Goal: Information Seeking & Learning: Learn about a topic

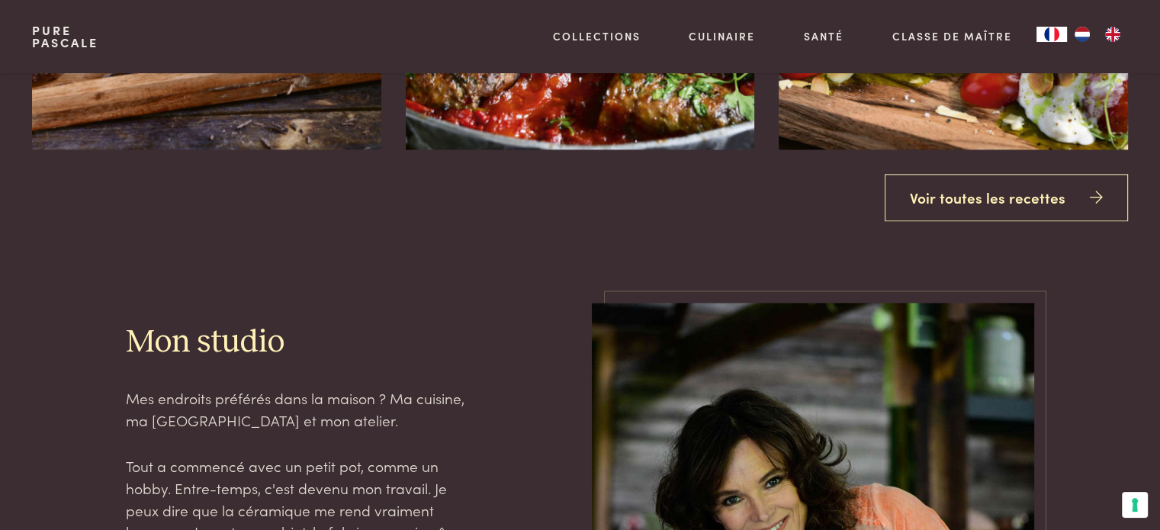
scroll to position [2059, 0]
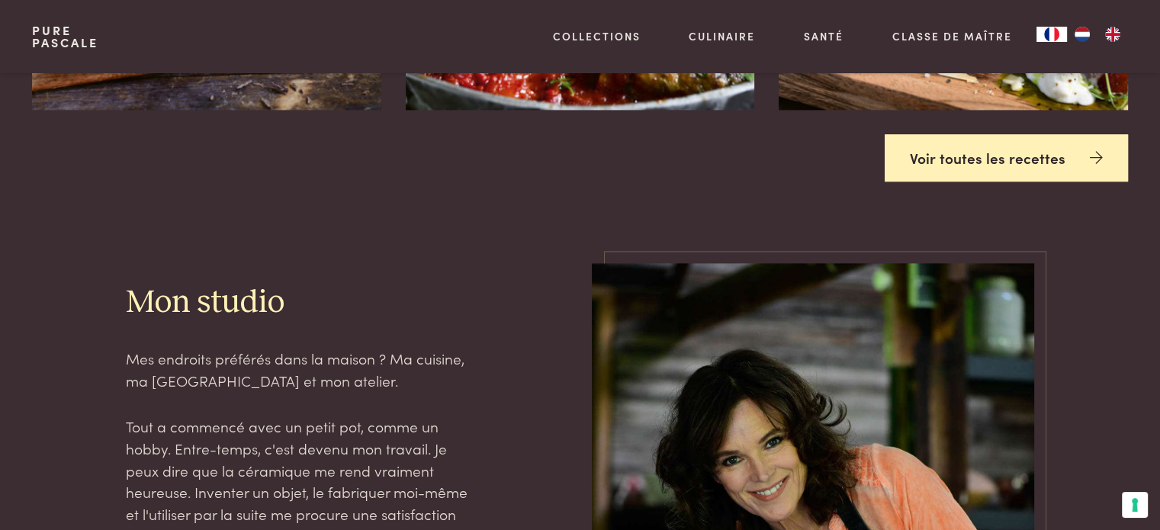
click at [966, 143] on link "Voir toutes les recettes" at bounding box center [1006, 158] width 243 height 48
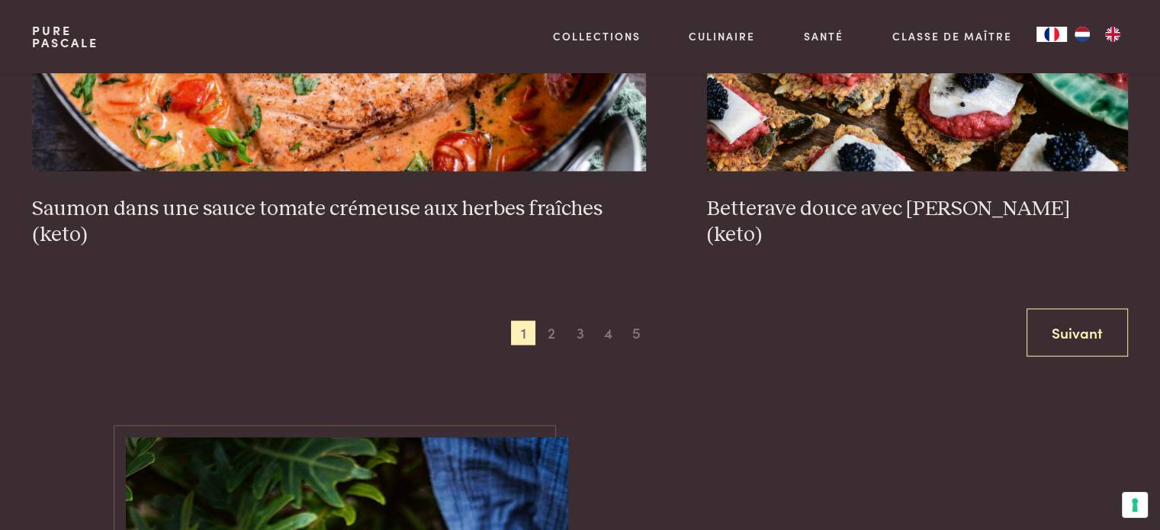
scroll to position [3051, 0]
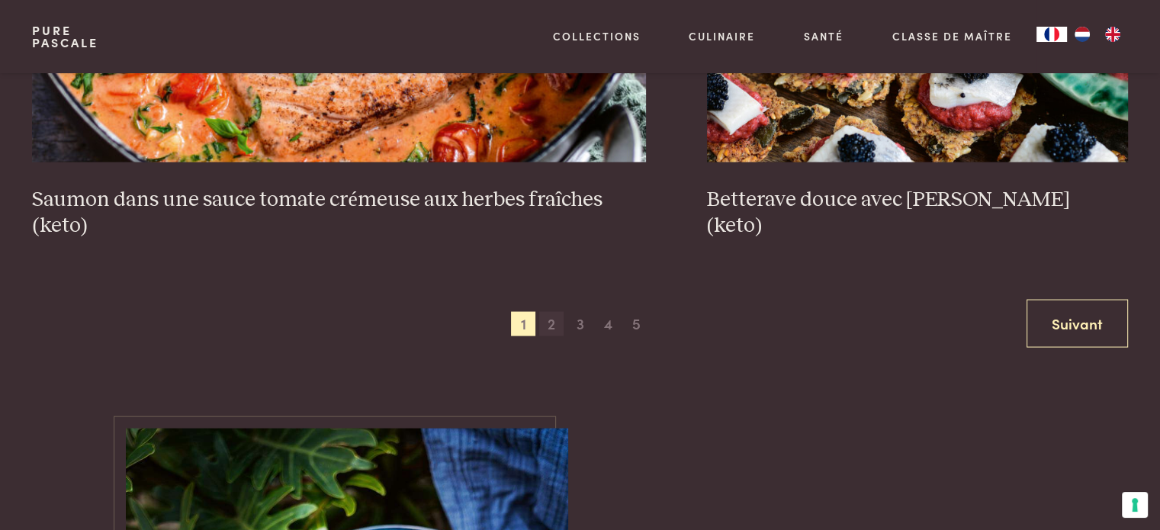
click at [552, 319] on span "2" at bounding box center [551, 324] width 24 height 24
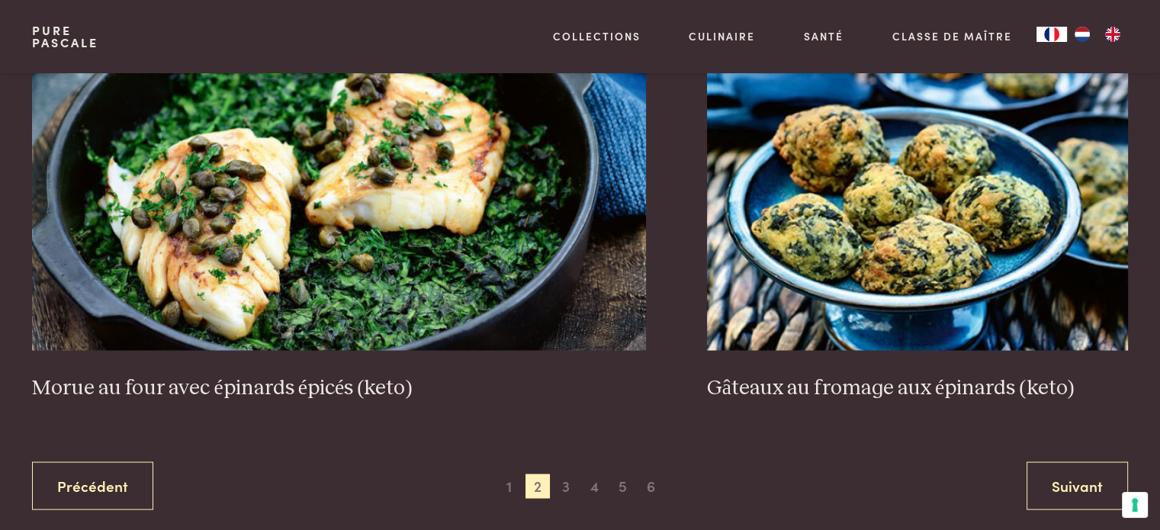
scroll to position [2965, 0]
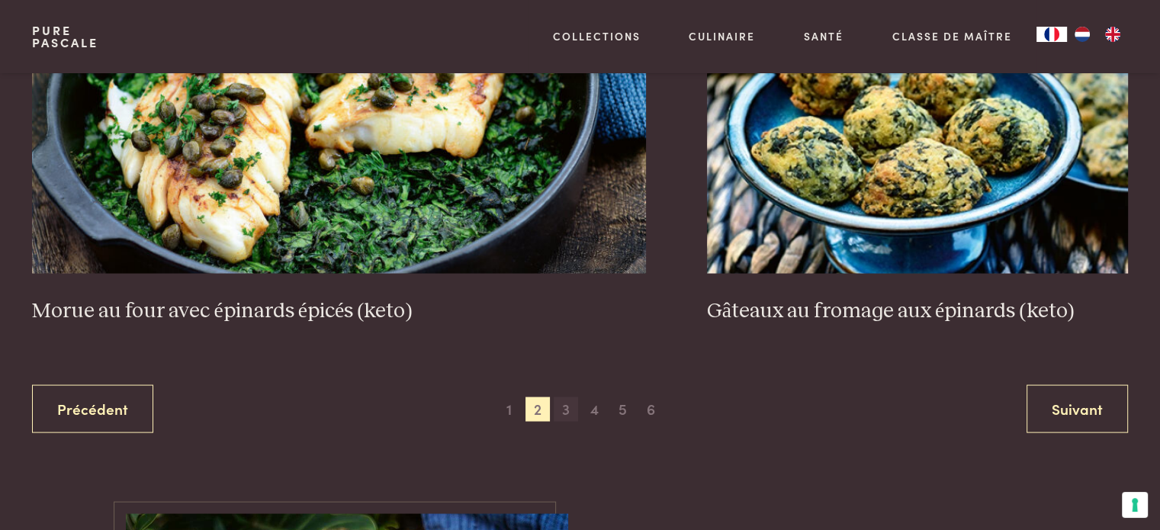
click at [571, 407] on span "3" at bounding box center [566, 409] width 24 height 24
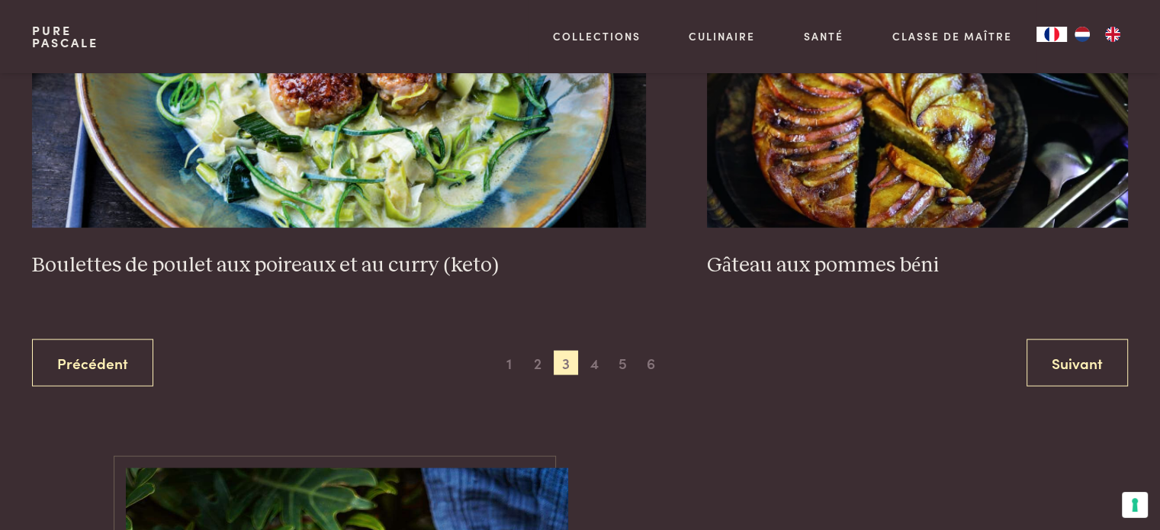
scroll to position [3041, 0]
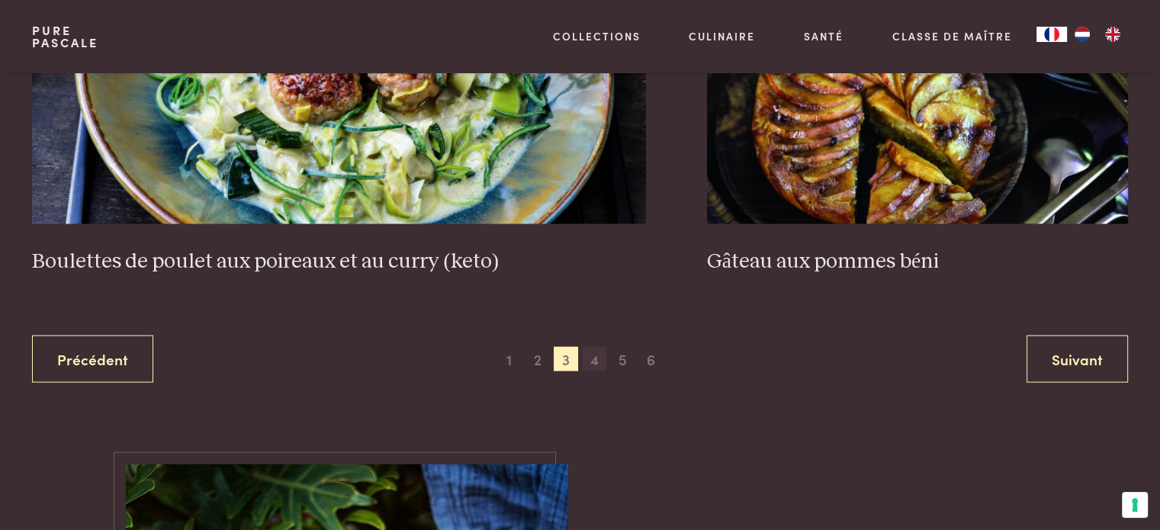
click at [588, 362] on span "4" at bounding box center [594, 359] width 24 height 24
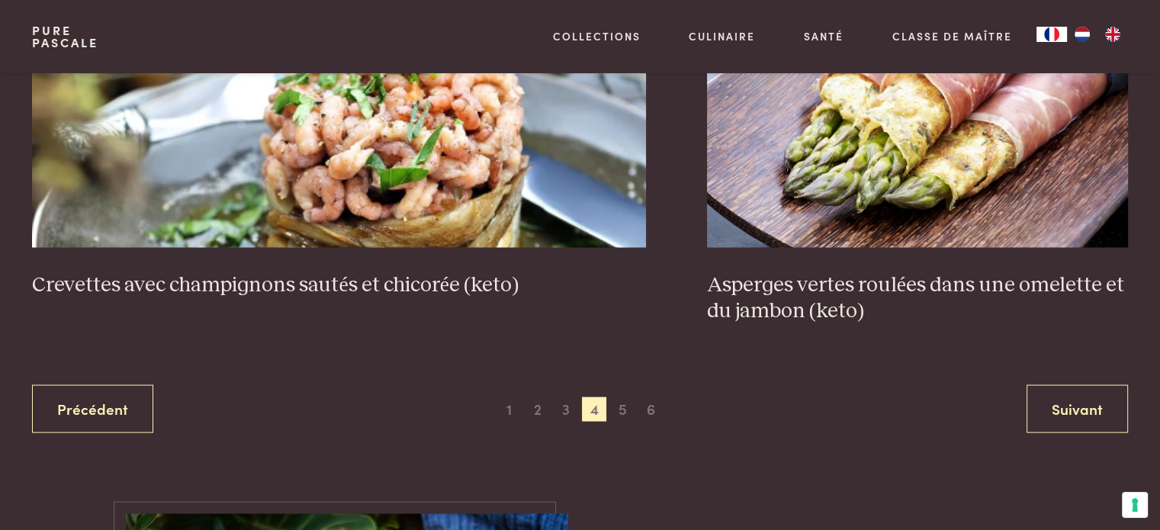
scroll to position [3041, 0]
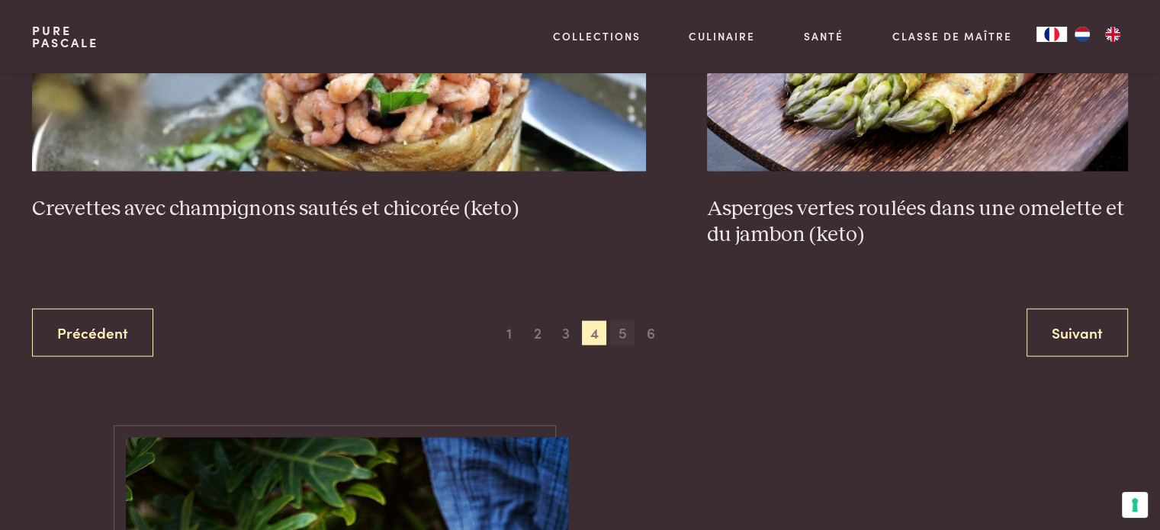
click at [625, 337] on span "5" at bounding box center [622, 333] width 24 height 24
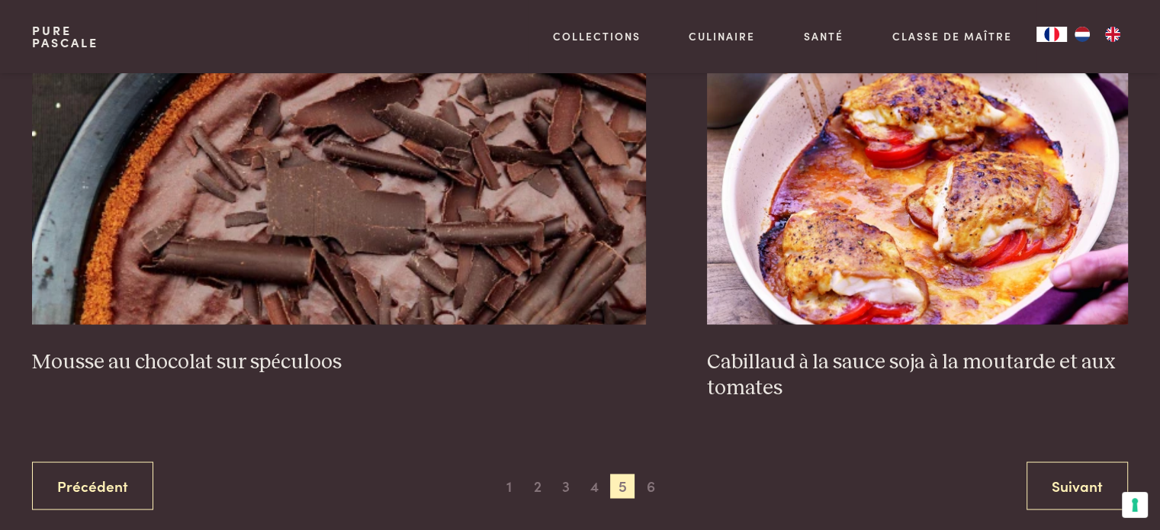
scroll to position [2965, 0]
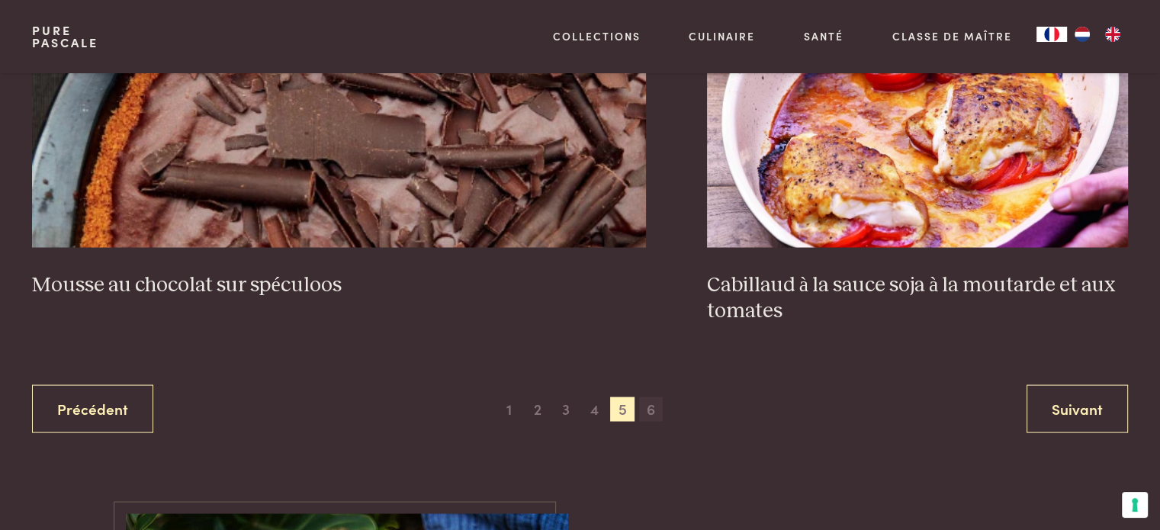
click at [645, 404] on span "6" at bounding box center [651, 409] width 24 height 24
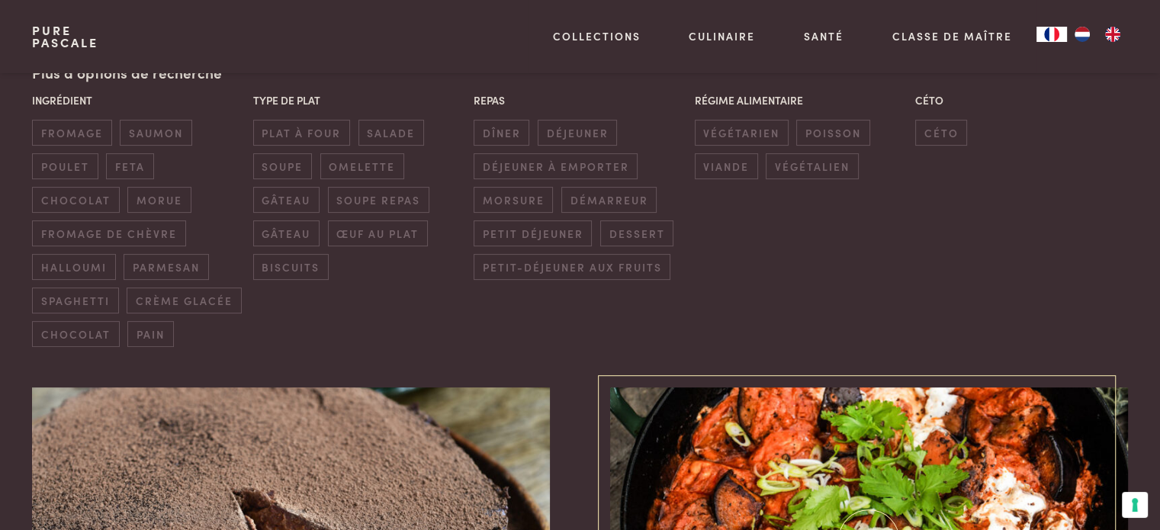
scroll to position [296, 0]
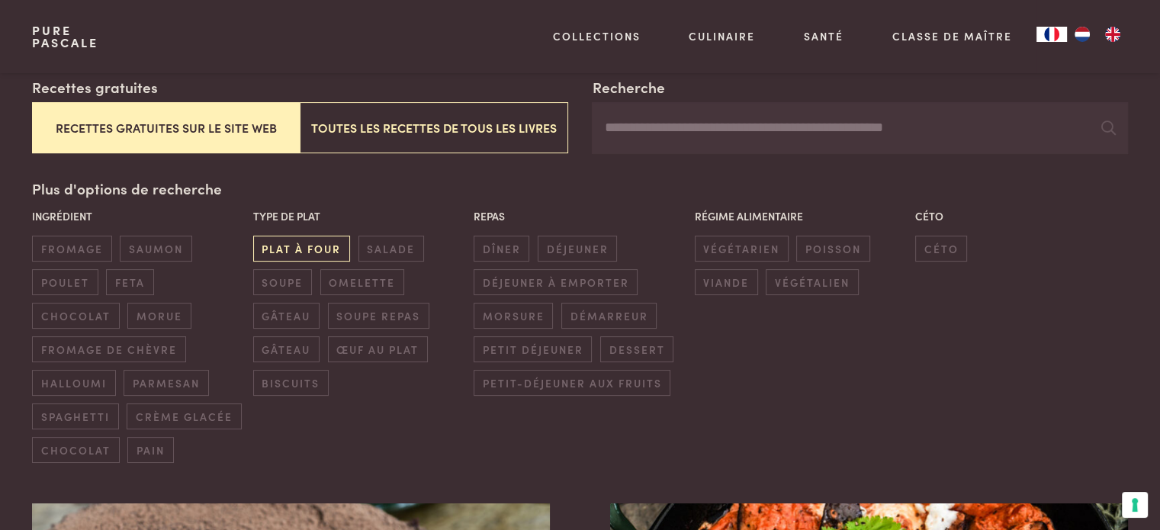
click at [312, 246] on span "plat à four" at bounding box center [301, 248] width 97 height 25
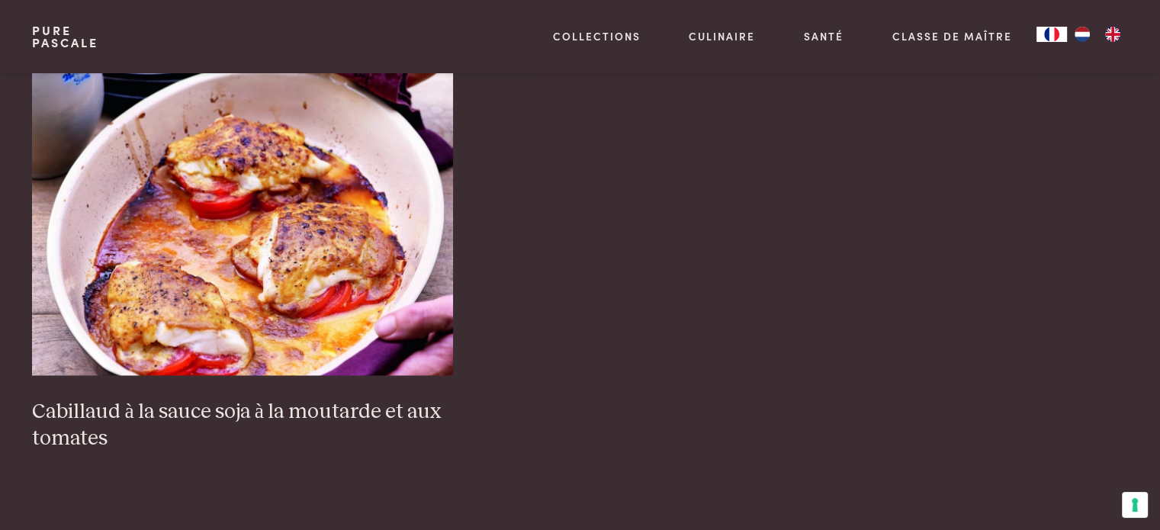
scroll to position [2431, 0]
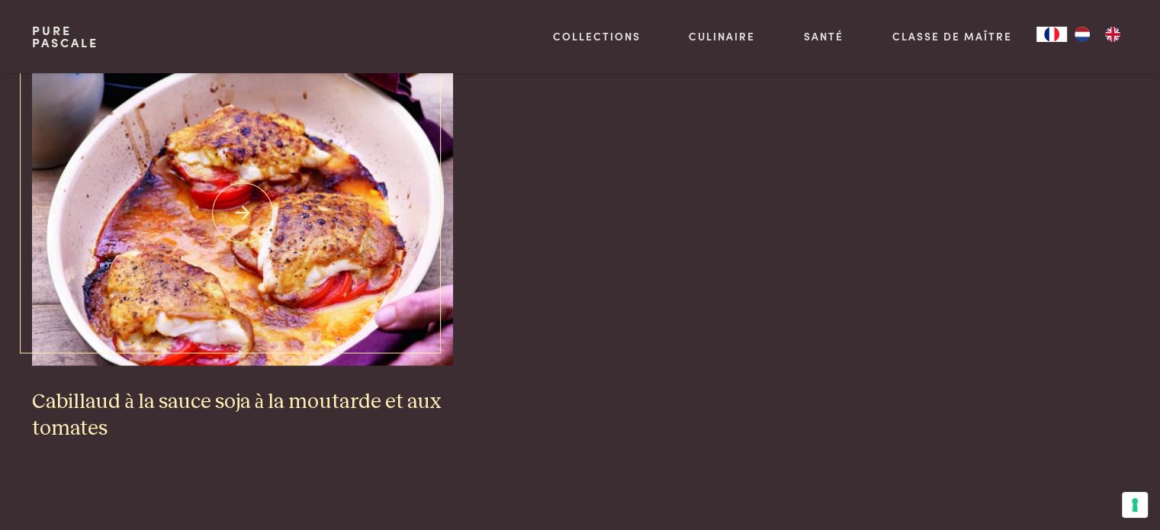
click at [300, 240] on img at bounding box center [242, 212] width 421 height 305
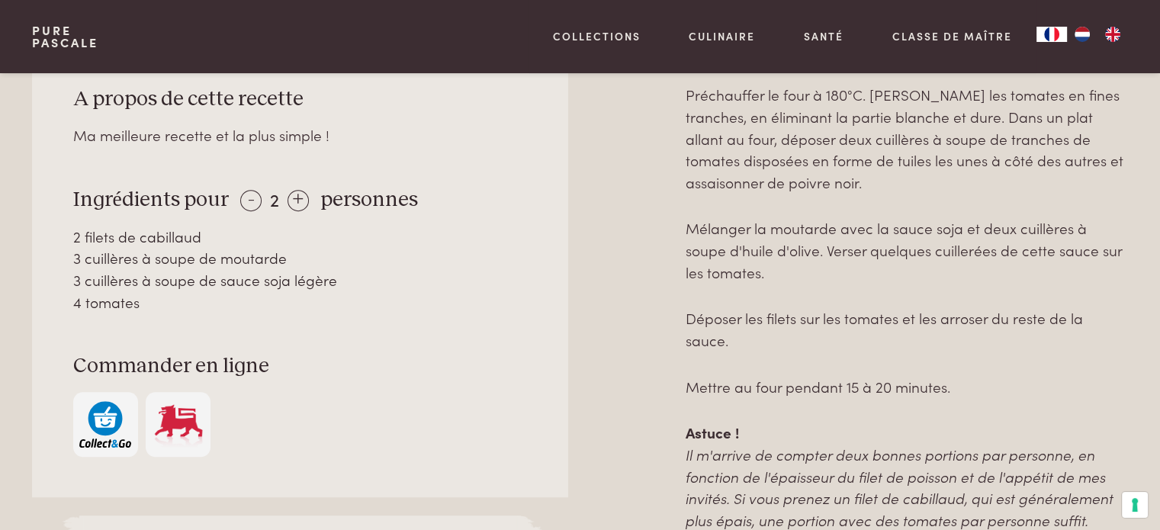
scroll to position [763, 0]
